Goal: Check status: Check status

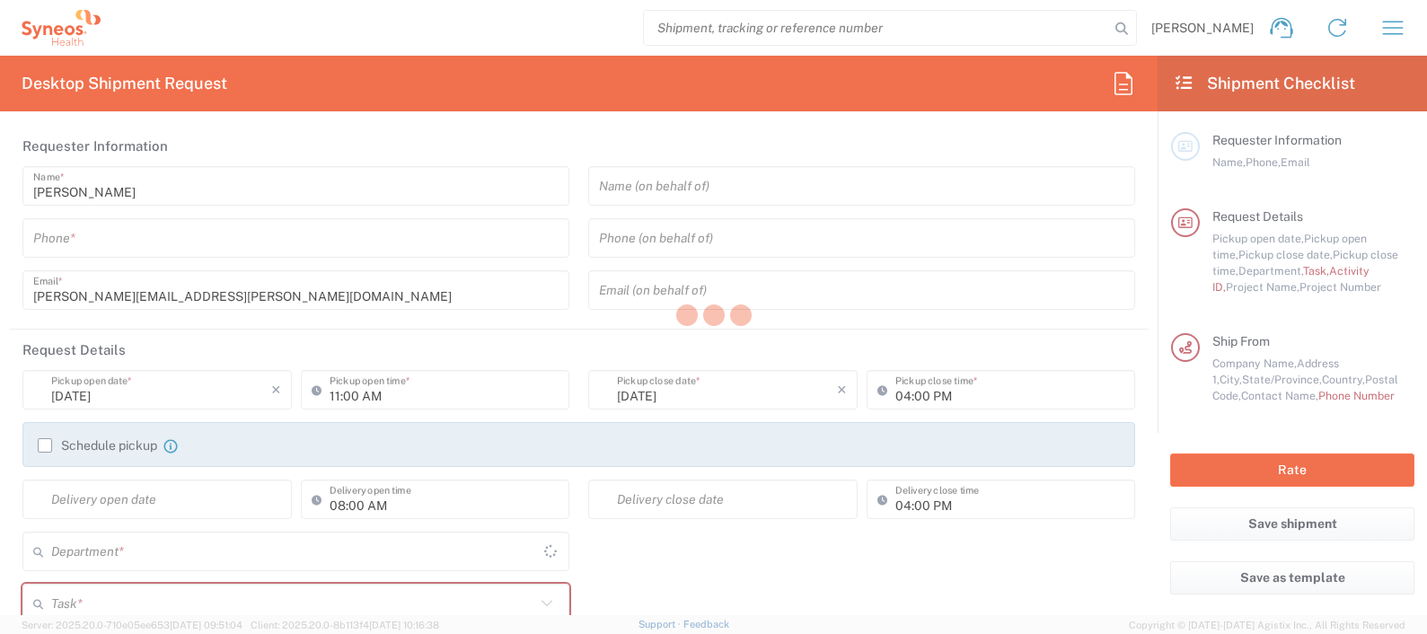
type input "[GEOGRAPHIC_DATA]"
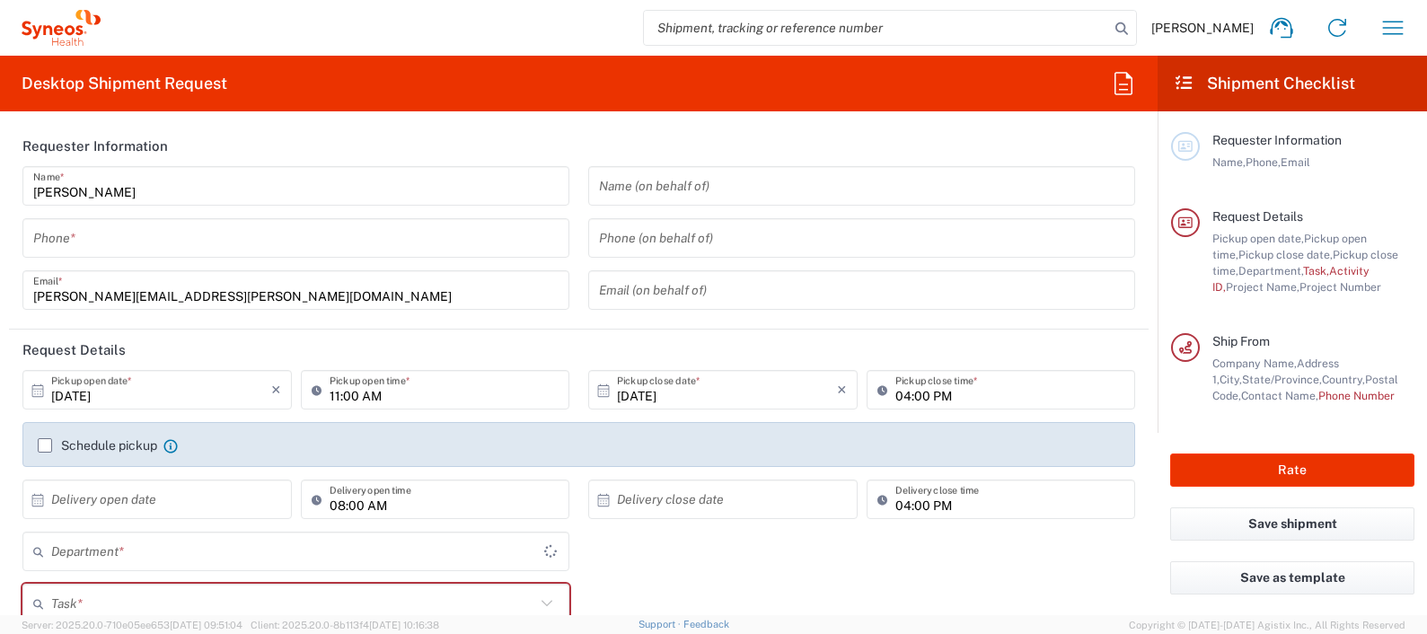
type input "[US_STATE]"
type input "4510"
type input "Syneos Health, LLC-[GEOGRAPHIC_DATA] [GEOGRAPHIC_DATA] [GEOGRAPHIC_DATA]"
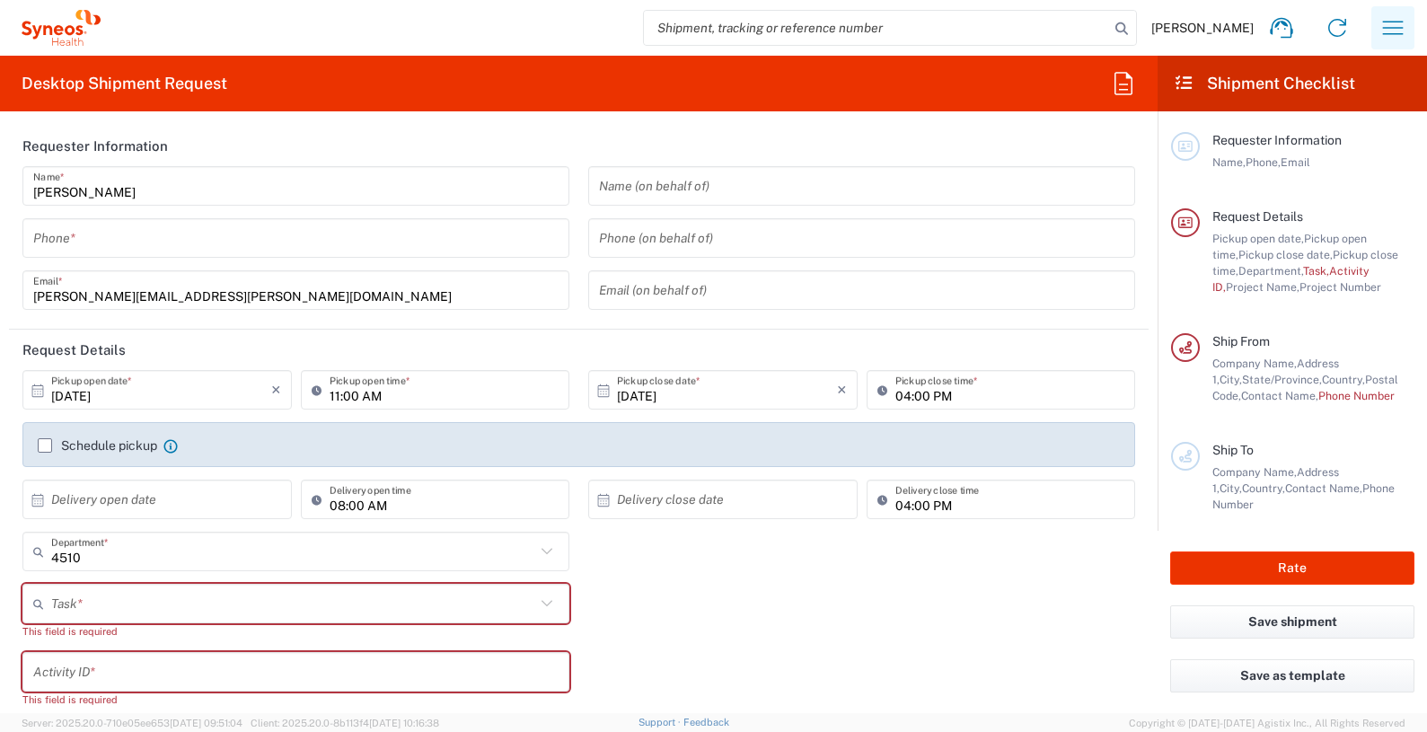
click at [1394, 29] on icon "button" at bounding box center [1392, 27] width 29 height 29
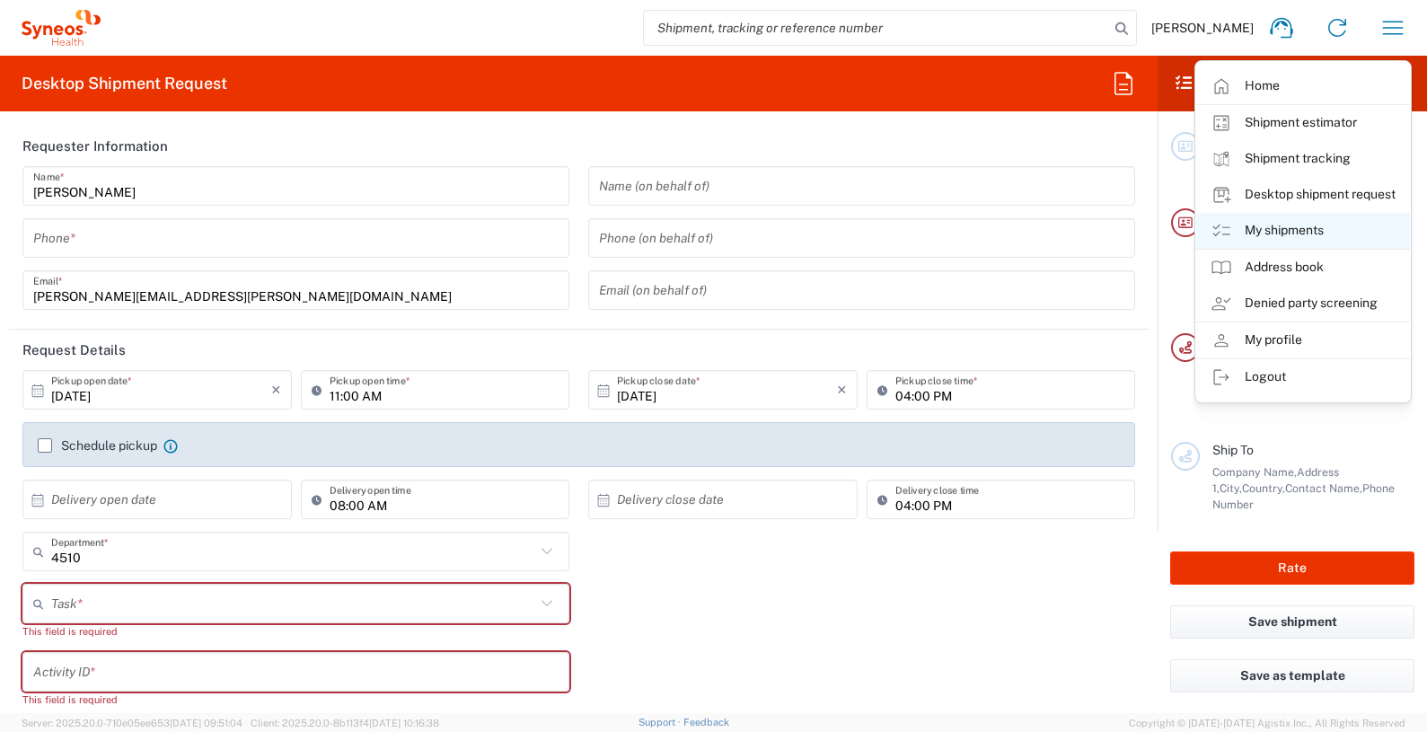
click at [1293, 227] on link "My shipments" at bounding box center [1303, 231] width 214 height 36
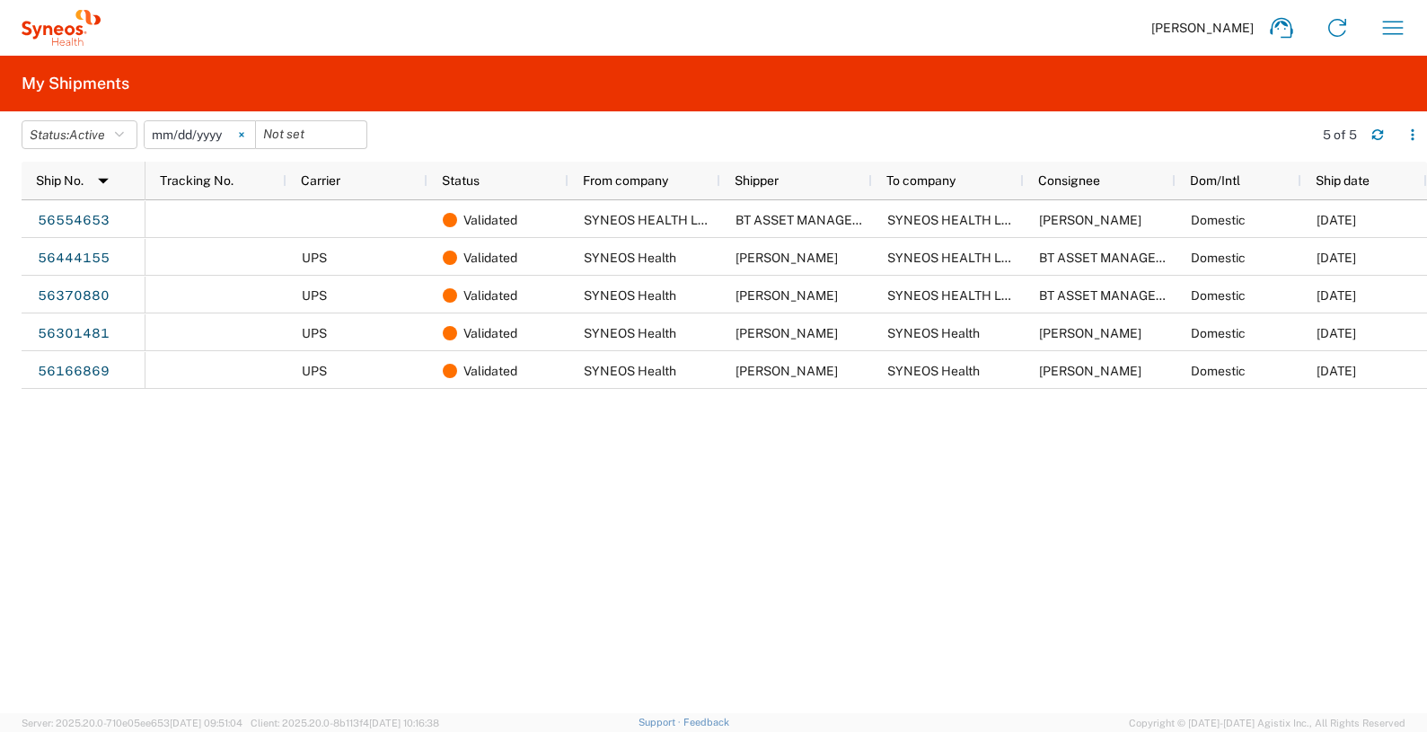
click at [244, 132] on icon at bounding box center [241, 134] width 5 height 5
click at [124, 134] on icon "button" at bounding box center [119, 134] width 9 height 13
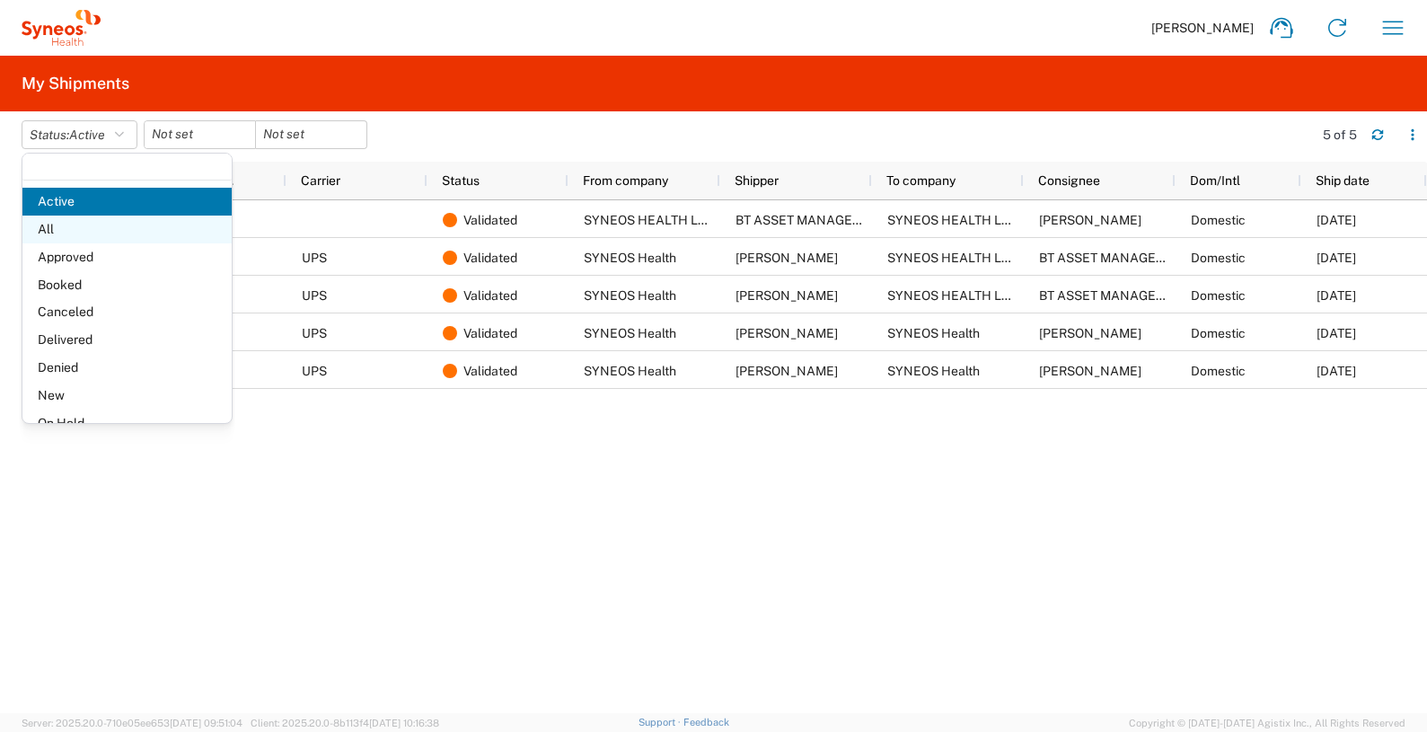
click at [106, 230] on span "All" at bounding box center [126, 230] width 209 height 28
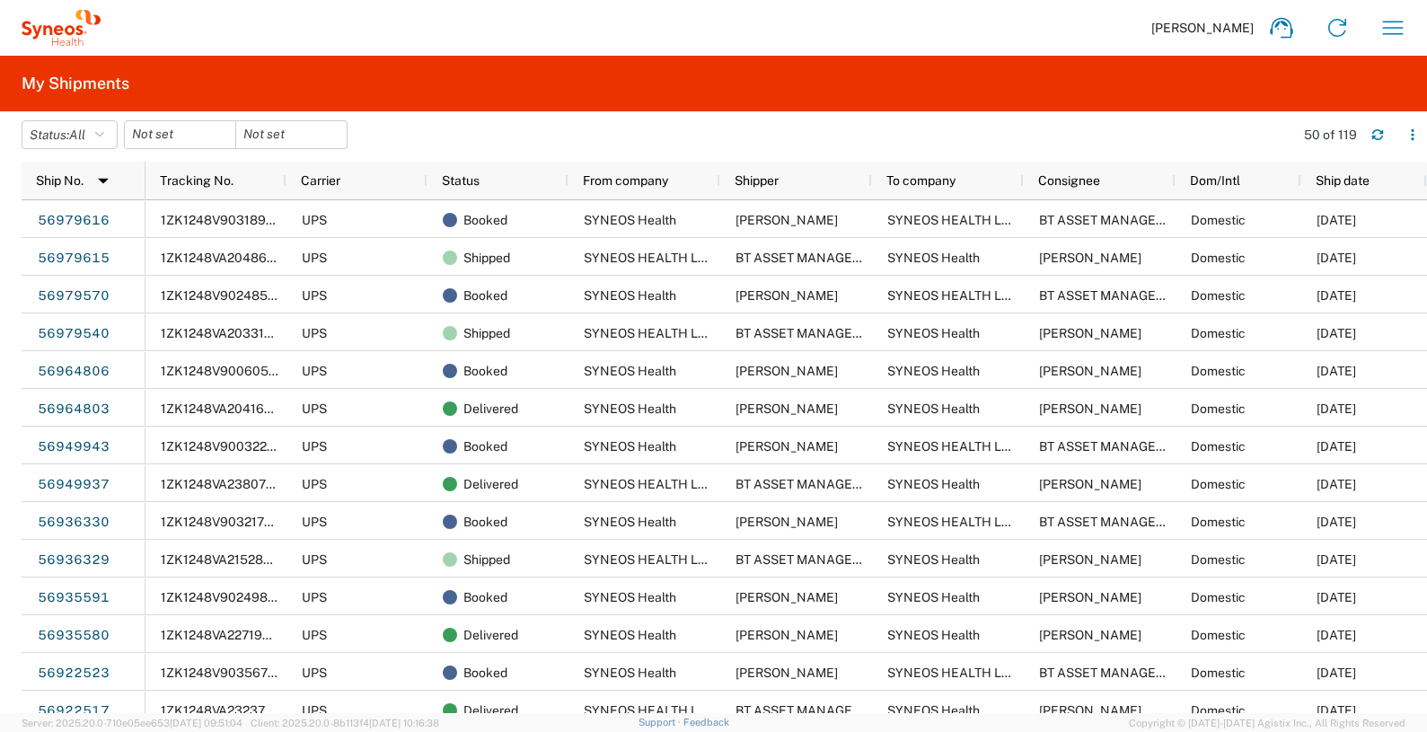
click at [506, 140] on agx-table-filter-chips "Status: All Active All Approved Booked Canceled Delivered Denied New On Hold Pe…" at bounding box center [653, 140] width 1263 height 41
click at [751, 134] on agx-table-filter-chips "Status: All Active All Approved Booked Canceled Delivered Denied New On Hold Pe…" at bounding box center [653, 140] width 1263 height 41
click at [450, 131] on agx-table-filter-chips "Status: All Active All Approved Booked Canceled Delivered Denied New On Hold Pe…" at bounding box center [653, 140] width 1263 height 41
